Goal: Check status: Check status

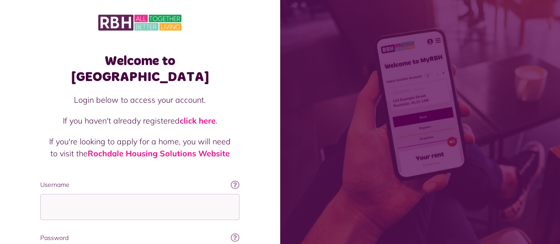
scroll to position [89, 0]
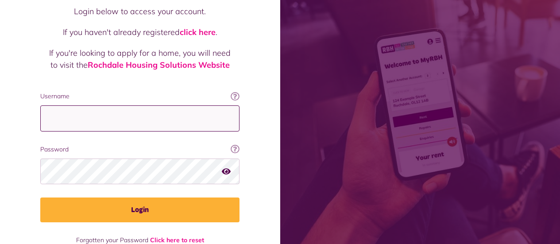
click at [100, 105] on input "Username" at bounding box center [139, 118] width 199 height 26
type input "**********"
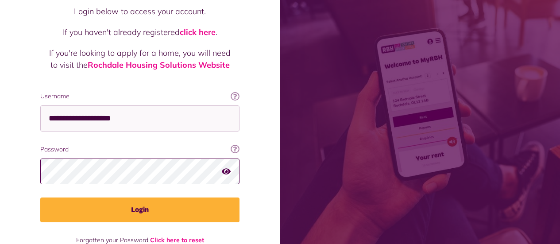
click at [40, 197] on button "Login" at bounding box center [139, 209] width 199 height 25
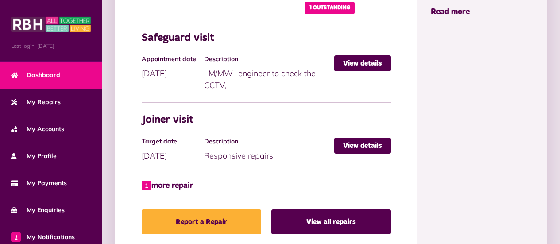
scroll to position [531, 0]
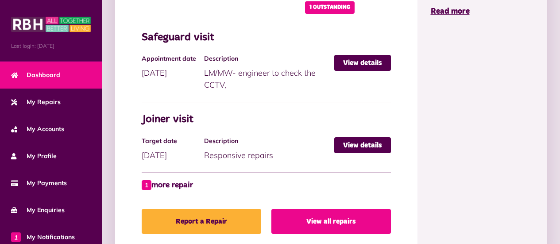
click at [322, 224] on link "View all repairs" at bounding box center [331, 221] width 120 height 25
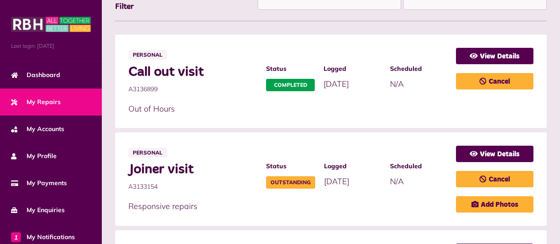
scroll to position [266, 0]
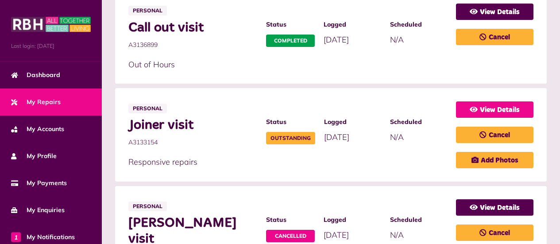
click at [510, 105] on link "View Details" at bounding box center [494, 109] width 77 height 16
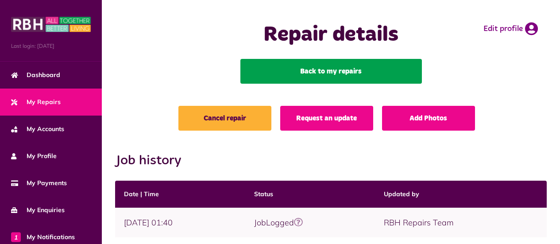
click at [348, 74] on link "Back to my repairs" at bounding box center [331, 71] width 182 height 25
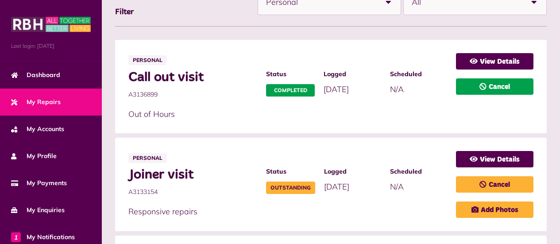
scroll to position [133, 0]
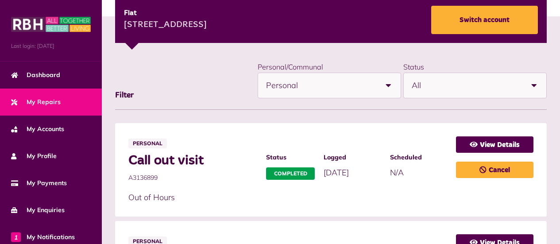
click at [440, 85] on span "All" at bounding box center [467, 85] width 110 height 25
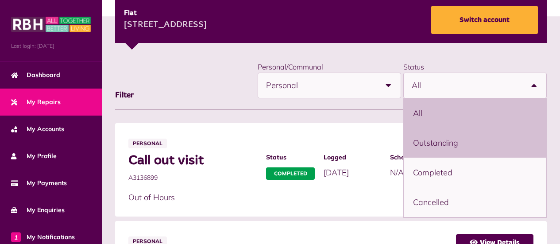
click at [449, 153] on li "Outstanding" at bounding box center [475, 143] width 142 height 30
select select "**********"
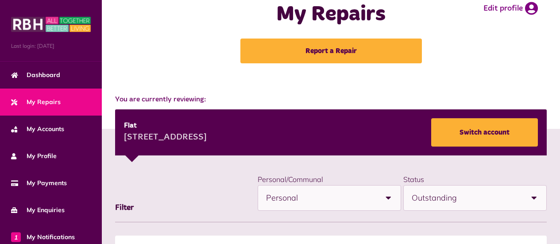
scroll to position [0, 0]
